Goal: Information Seeking & Learning: Learn about a topic

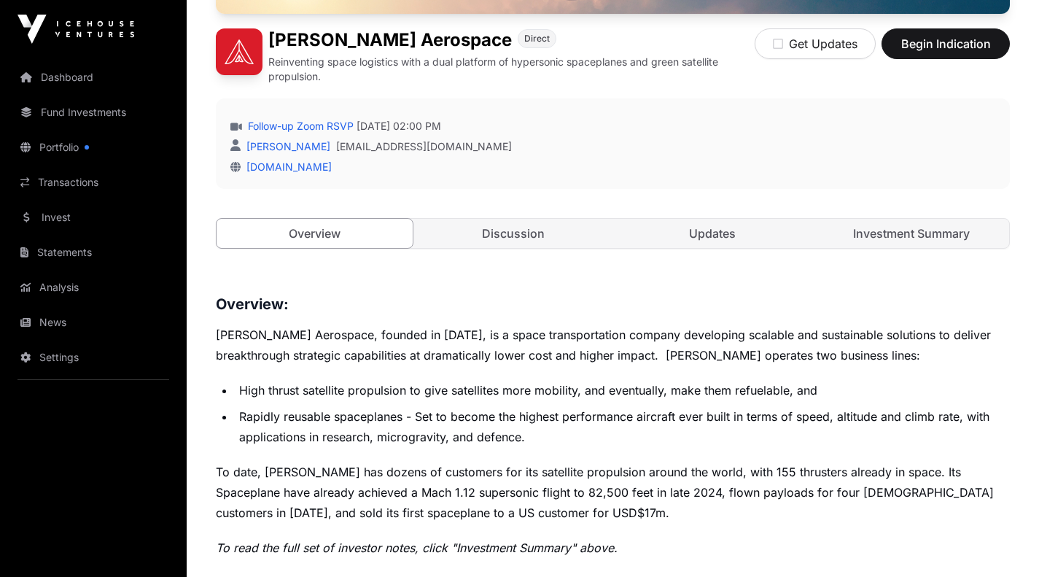
scroll to position [358, 0]
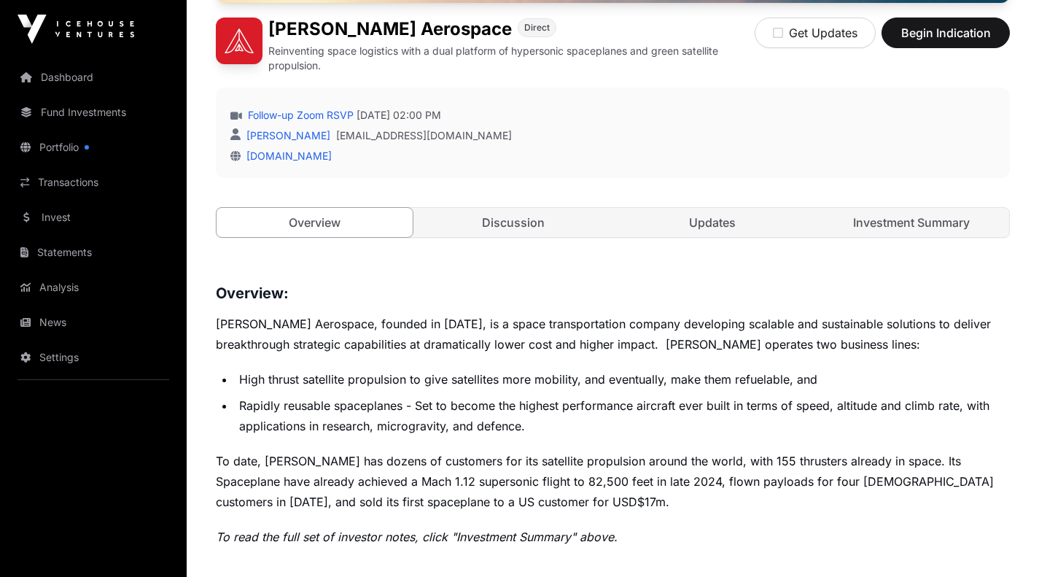
click at [781, 228] on link "Updates" at bounding box center [712, 222] width 196 height 29
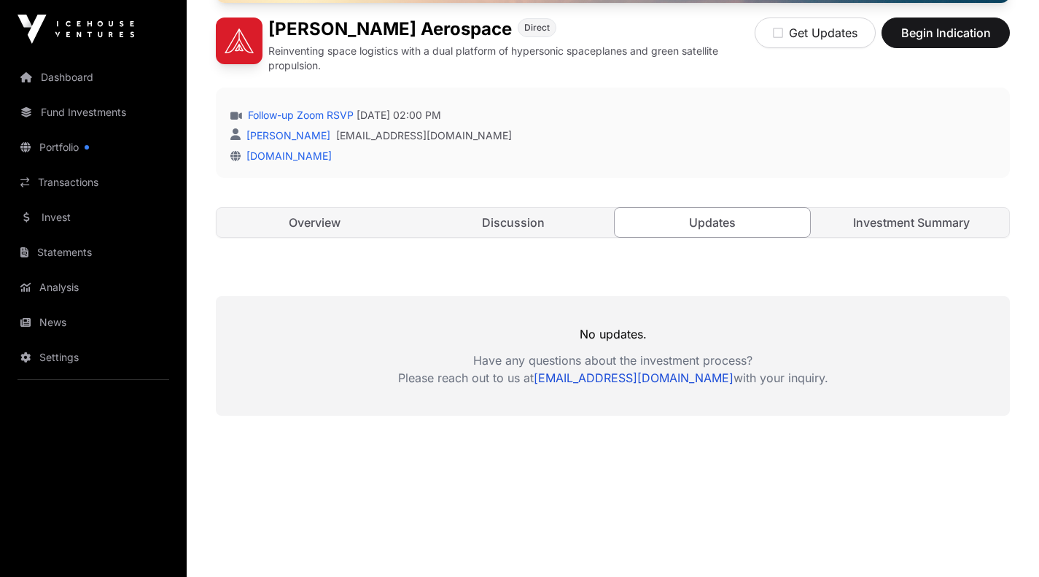
click at [506, 221] on link "Discussion" at bounding box center [513, 222] width 196 height 29
